Goal: Task Accomplishment & Management: Manage account settings

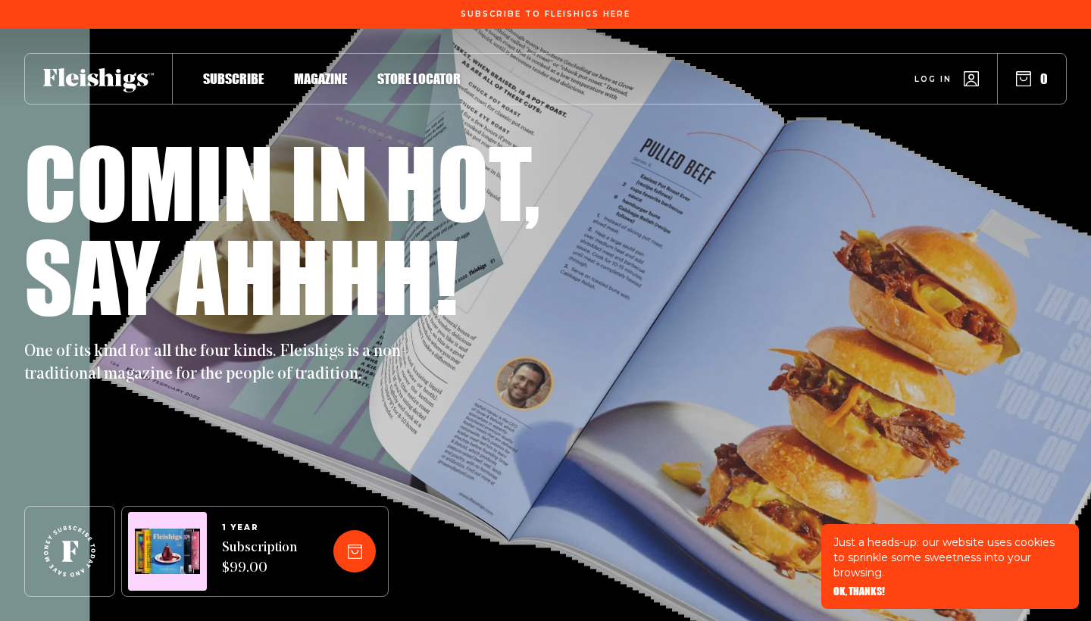
click at [937, 86] on link "Log in" at bounding box center [947, 78] width 64 height 15
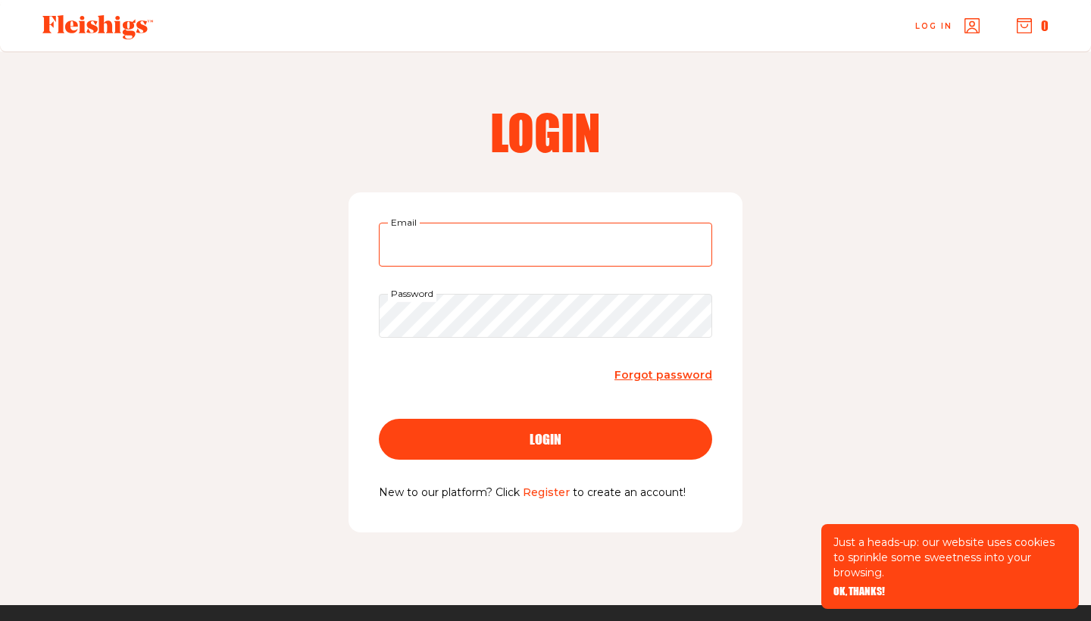
type input "suri.teller@gmail.com"
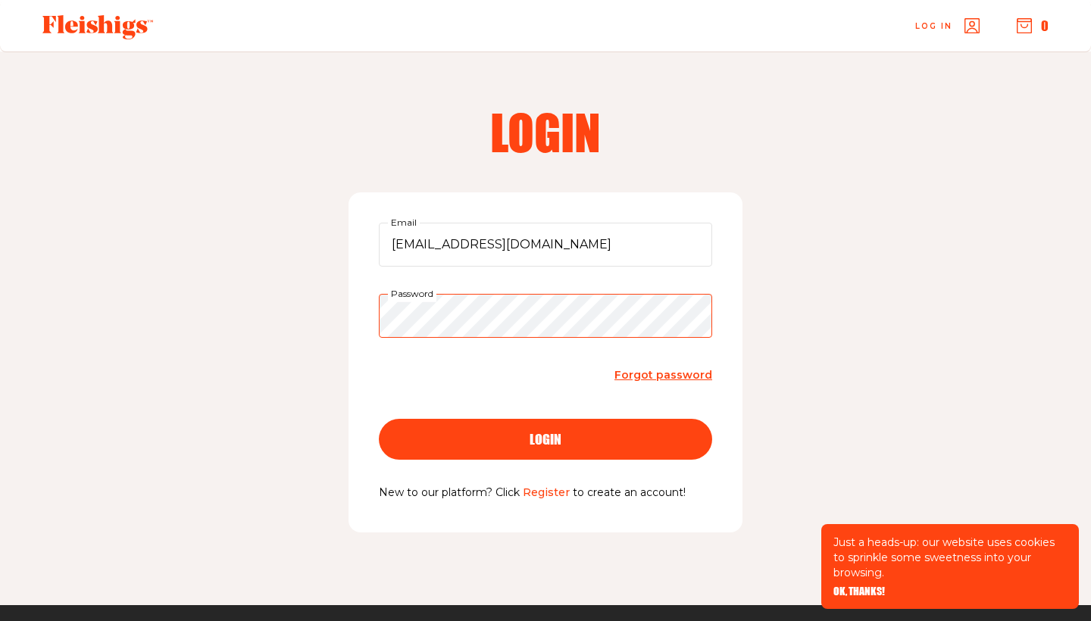
click at [546, 438] on button "login" at bounding box center [545, 439] width 333 height 41
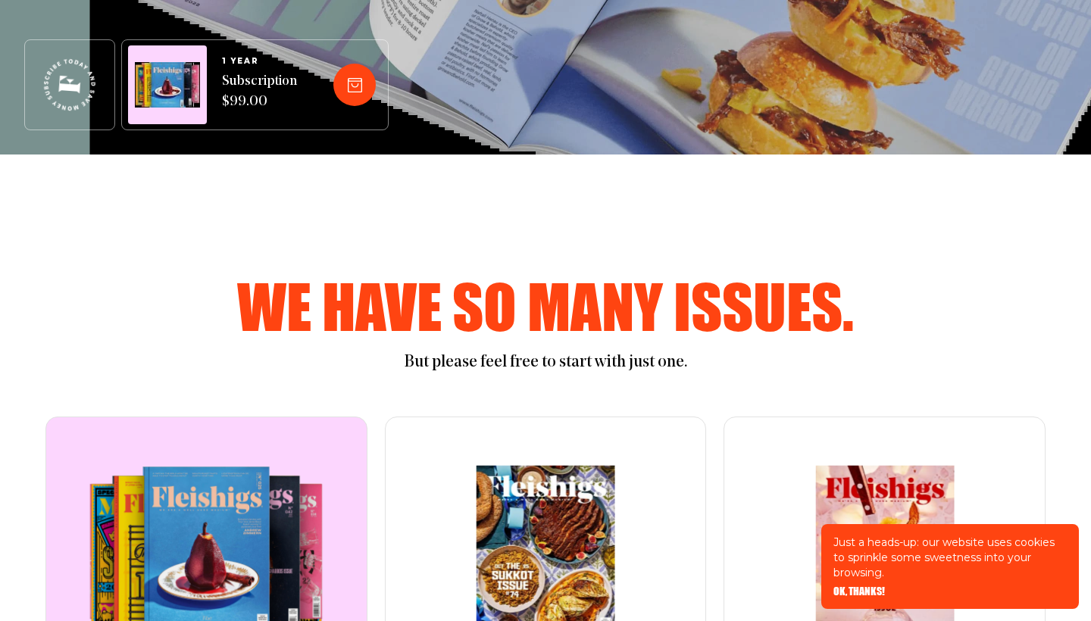
scroll to position [512, 0]
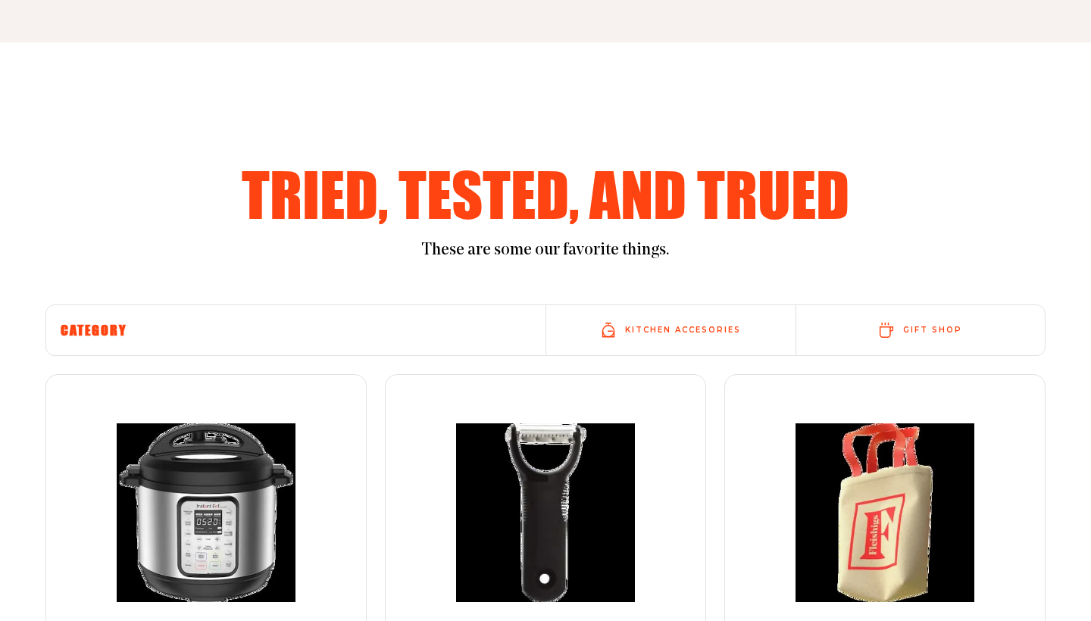
scroll to position [344, 0]
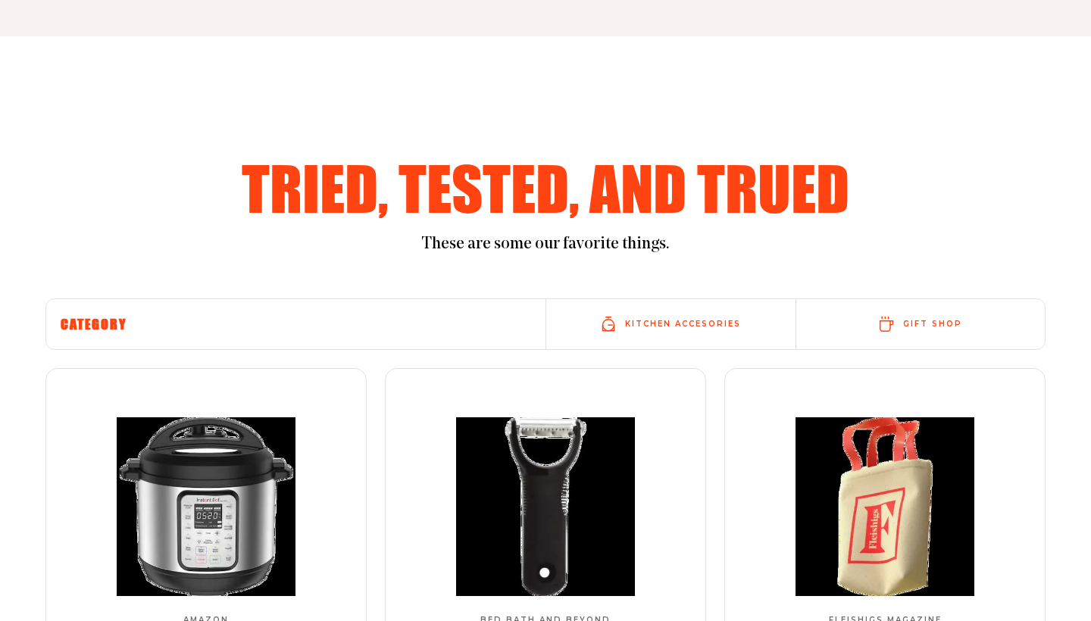
click at [892, 311] on link "Gift shop" at bounding box center [921, 324] width 250 height 50
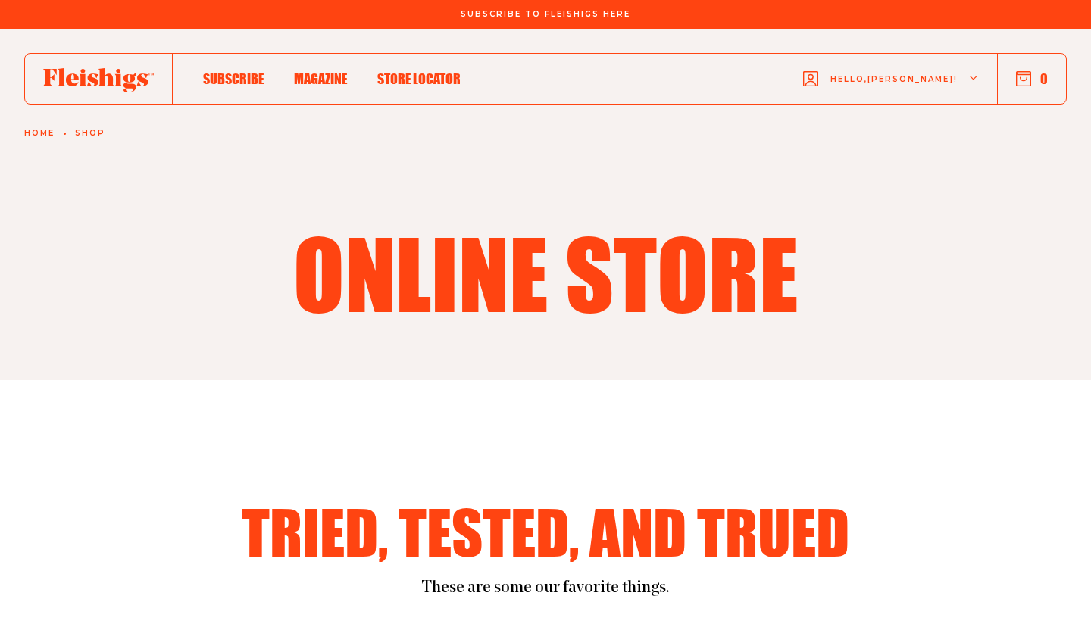
scroll to position [0, 0]
